Goal: Task Accomplishment & Management: Use online tool/utility

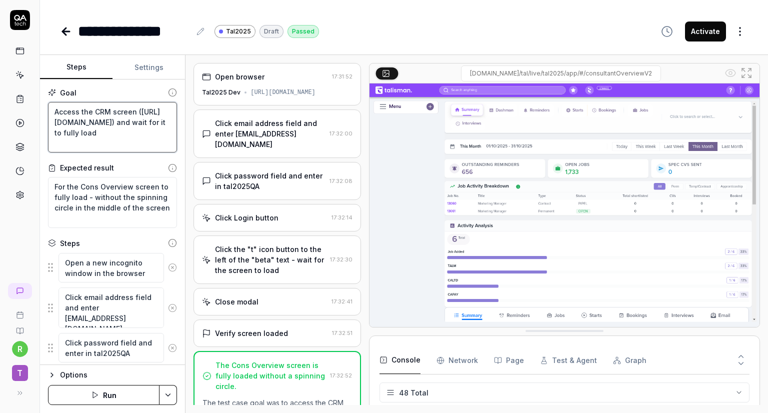
drag, startPoint x: 103, startPoint y: 144, endPoint x: 35, endPoint y: 102, distance: 79.9
click at [35, 102] on div "**********" at bounding box center [384, 206] width 768 height 413
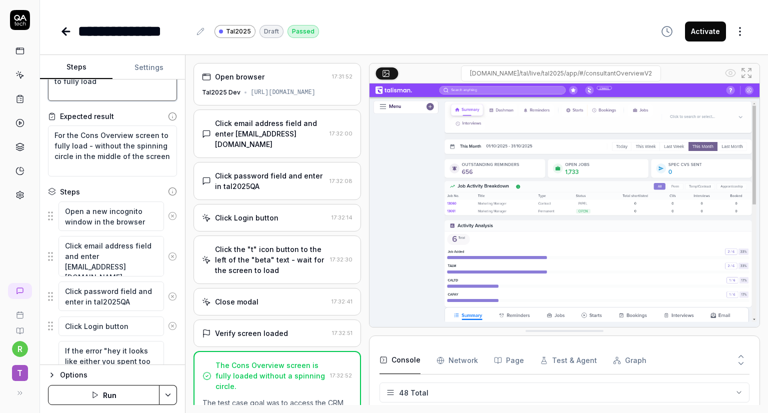
scroll to position [52, 0]
drag, startPoint x: 94, startPoint y: 159, endPoint x: 48, endPoint y: 129, distance: 54.6
click at [48, 129] on textarea "For the Cons Overview screen to fully load - without the spinning circle in the…" at bounding box center [112, 150] width 129 height 51
click at [109, 164] on textarea "For the Cons Overview screen to fully load - without the spinning circle in the…" at bounding box center [112, 150] width 129 height 51
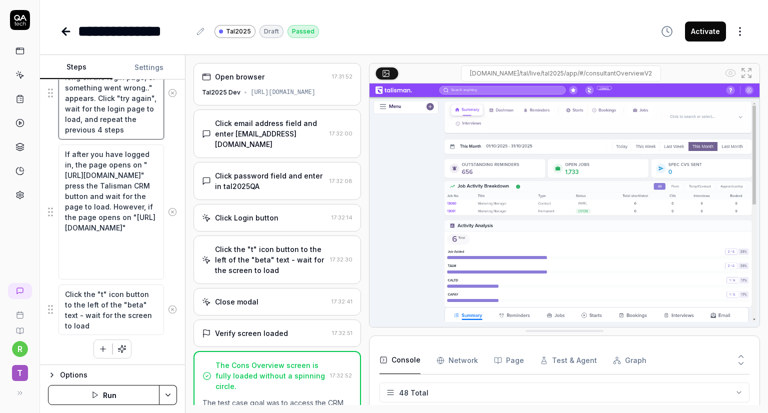
scroll to position [346, 0]
click at [115, 394] on button "Run" at bounding box center [103, 395] width 111 height 20
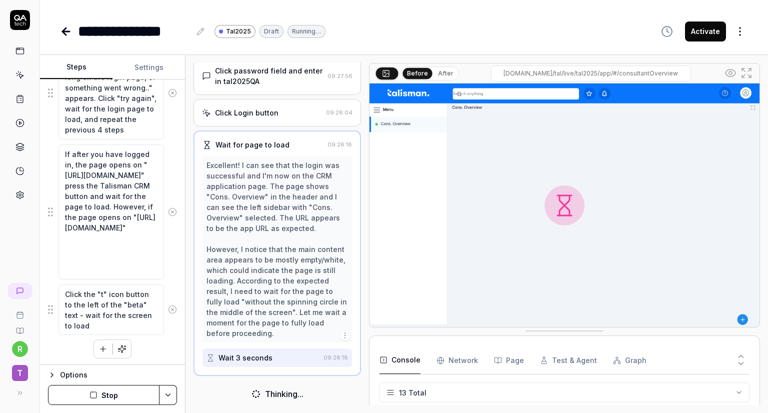
scroll to position [209, 0]
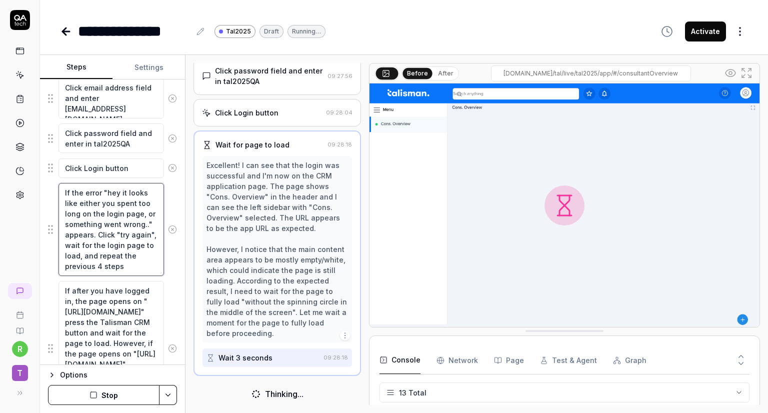
click at [106, 229] on textarea "If the error "hey it looks like either you spent too long on the login page, or…" at bounding box center [110, 229] width 105 height 93
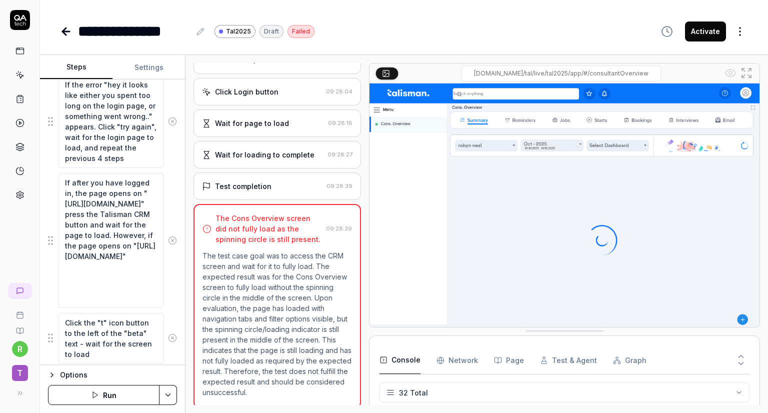
scroll to position [346, 0]
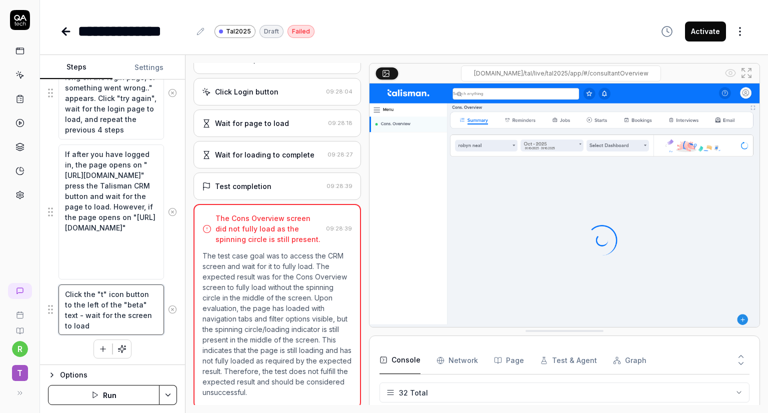
click at [98, 320] on textarea "Click the "t" icon button to the left of the "beta" text - wait for the screen …" at bounding box center [110, 309] width 105 height 51
click at [168, 396] on html "**********" at bounding box center [384, 206] width 768 height 413
click at [623, 38] on html "**********" at bounding box center [384, 206] width 768 height 413
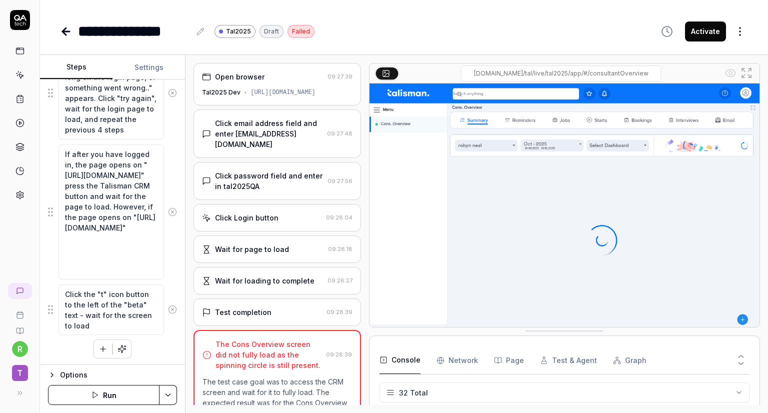
scroll to position [0, 0]
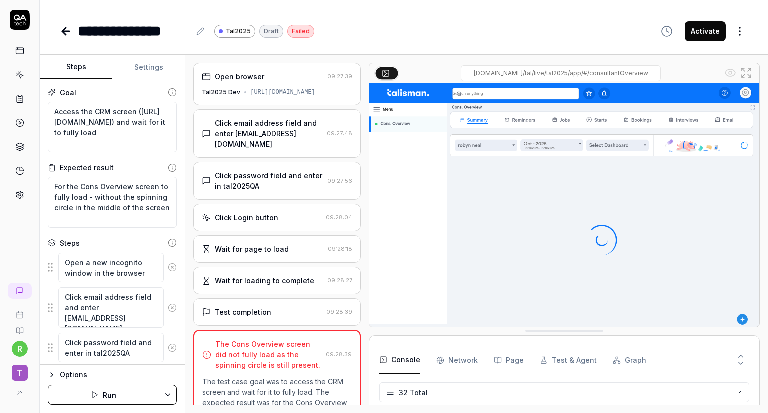
click at [705, 35] on button "Activate" at bounding box center [705, 31] width 41 height 20
type textarea "*"
click at [69, 31] on icon at bounding box center [65, 31] width 7 height 0
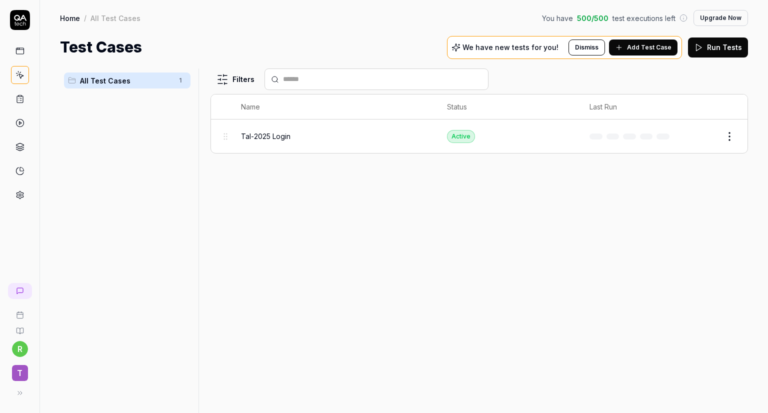
click at [734, 140] on html "r T Home / All Test Cases You have 500 / 500 test executions left Upgrade Now H…" at bounding box center [384, 206] width 768 height 413
drag, startPoint x: 631, startPoint y: 369, endPoint x: 668, endPoint y: 357, distance: 38.7
click at [668, 357] on div "Filters Name Status Last Run Tal-2025 Login Active Edit" at bounding box center [478, 240] width 537 height 344
click at [257, 136] on span "Tal-2025 Login" at bounding box center [265, 136] width 49 height 10
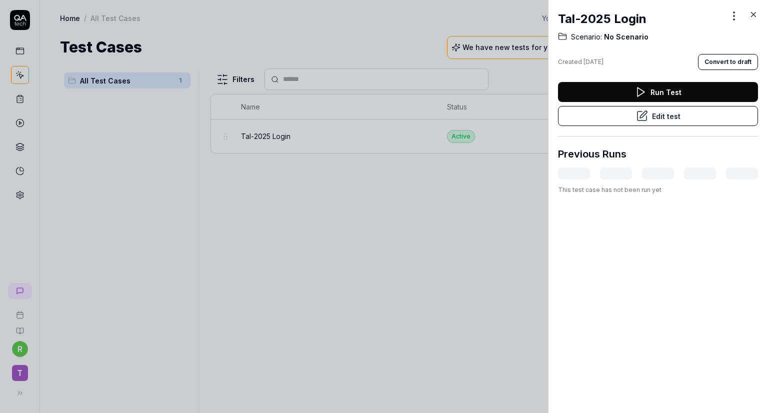
click at [754, 12] on icon at bounding box center [753, 14] width 9 height 9
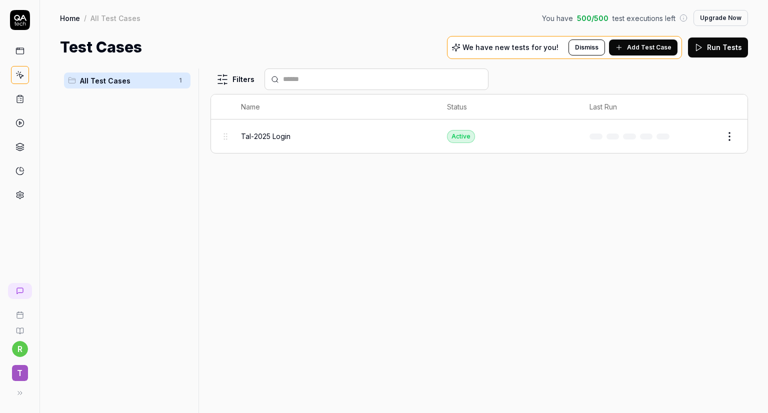
click at [271, 137] on span "Tal-2025 Login" at bounding box center [265, 136] width 49 height 10
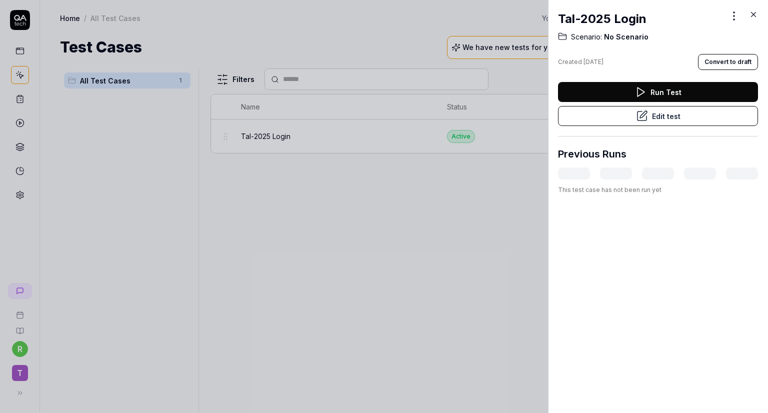
click at [754, 13] on icon at bounding box center [753, 14] width 4 height 4
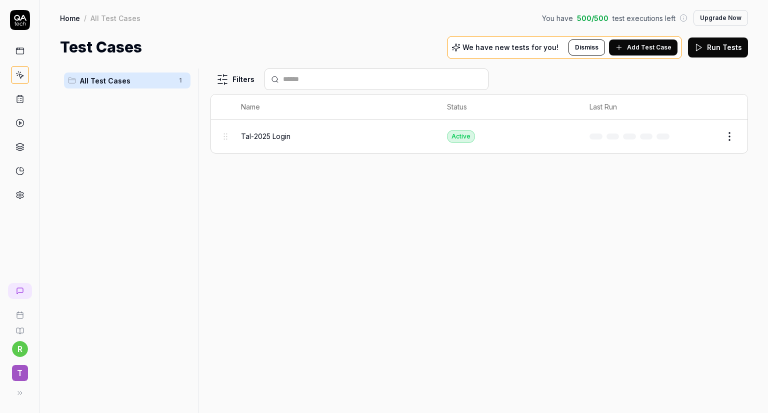
click at [726, 140] on body "r T Home / All Test Cases You have 500 / 500 test executions left Upgrade Now H…" at bounding box center [384, 206] width 768 height 413
click at [739, 141] on td "Edit" at bounding box center [715, 135] width 64 height 33
click at [726, 141] on html "r T Home / All Test Cases You have 500 / 500 test executions left Upgrade Now H…" at bounding box center [384, 206] width 768 height 413
click at [496, 233] on html "r T Home / All Test Cases You have 500 / 500 test executions left Upgrade Now H…" at bounding box center [384, 206] width 768 height 413
click at [623, 44] on icon at bounding box center [619, 47] width 8 height 8
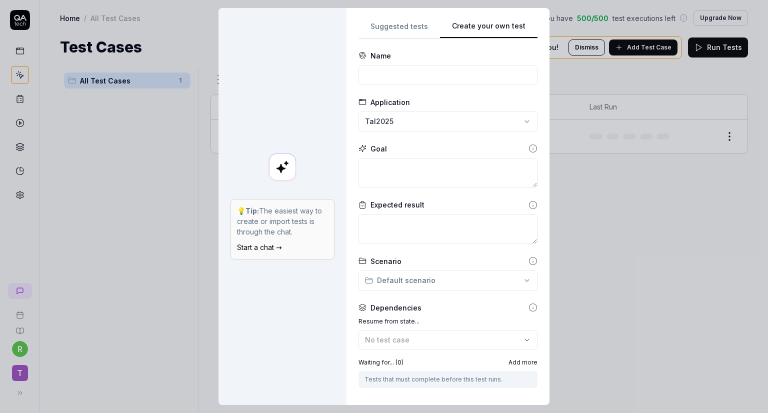
click at [484, 32] on button "Create your own test" at bounding box center [488, 29] width 97 height 18
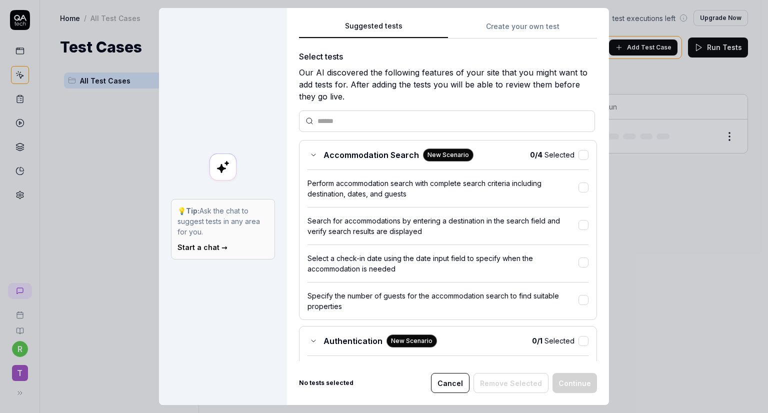
click at [372, 21] on button "Suggested tests" at bounding box center [373, 29] width 149 height 18
click at [534, 32] on div "Suggested tests Create your own test Select tests Our AI discovered the followi…" at bounding box center [448, 206] width 322 height 397
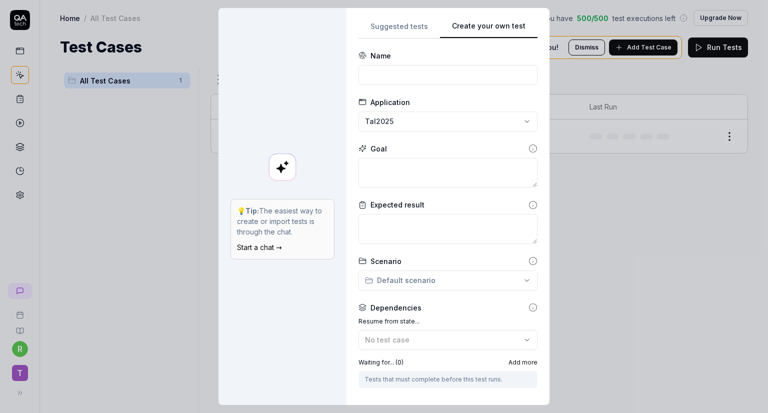
click at [411, 35] on button "Suggested tests" at bounding box center [398, 29] width 81 height 18
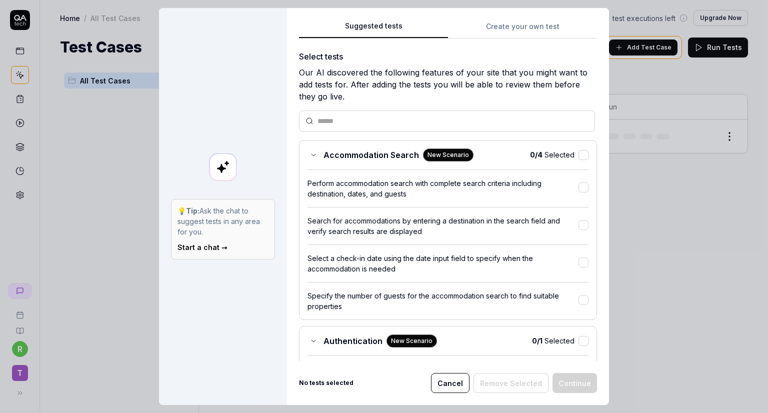
click at [456, 385] on button "Cancel" at bounding box center [450, 383] width 38 height 20
